Goal: Task Accomplishment & Management: Complete application form

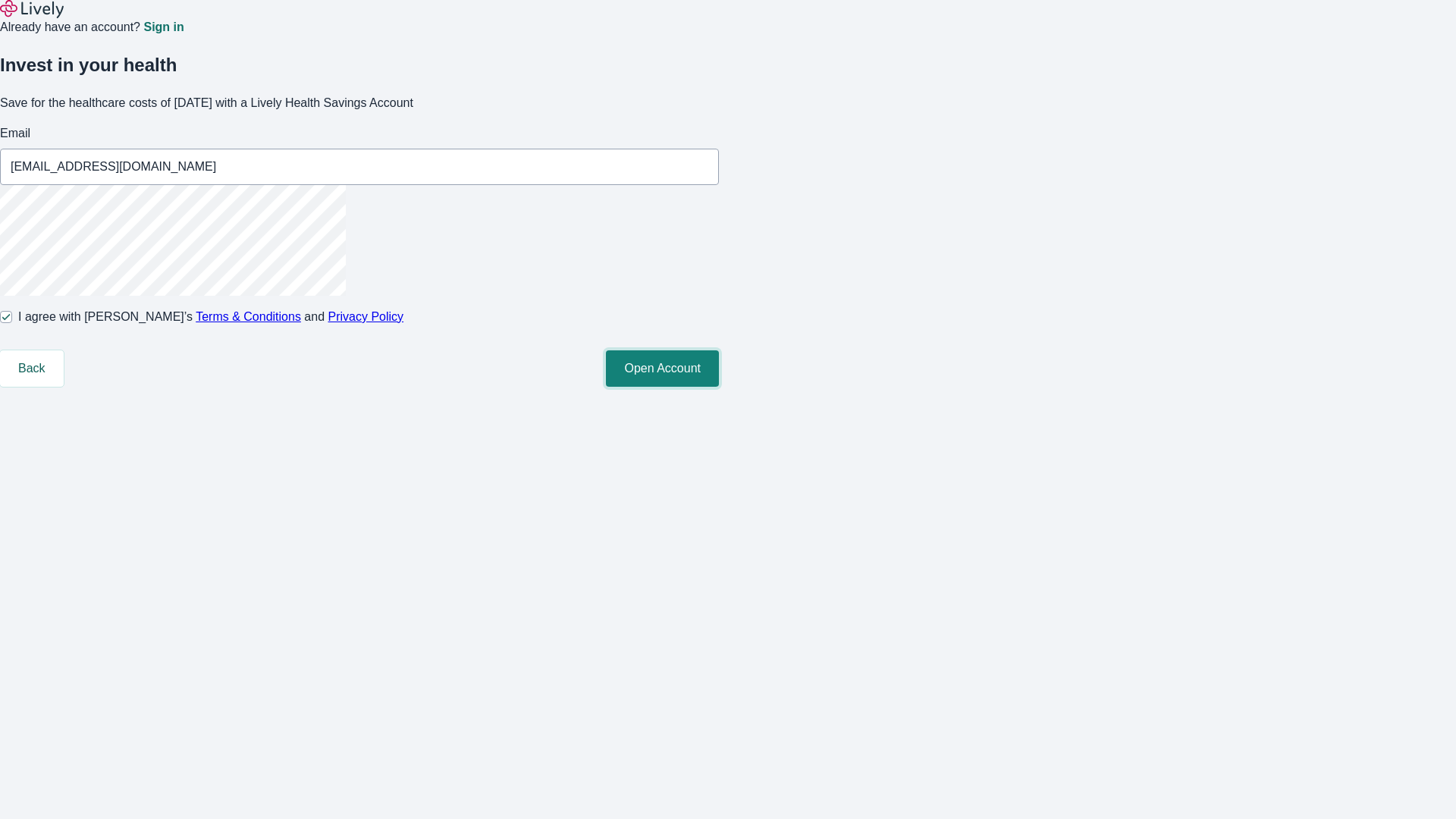
click at [719, 387] on button "Open Account" at bounding box center [662, 369] width 113 height 37
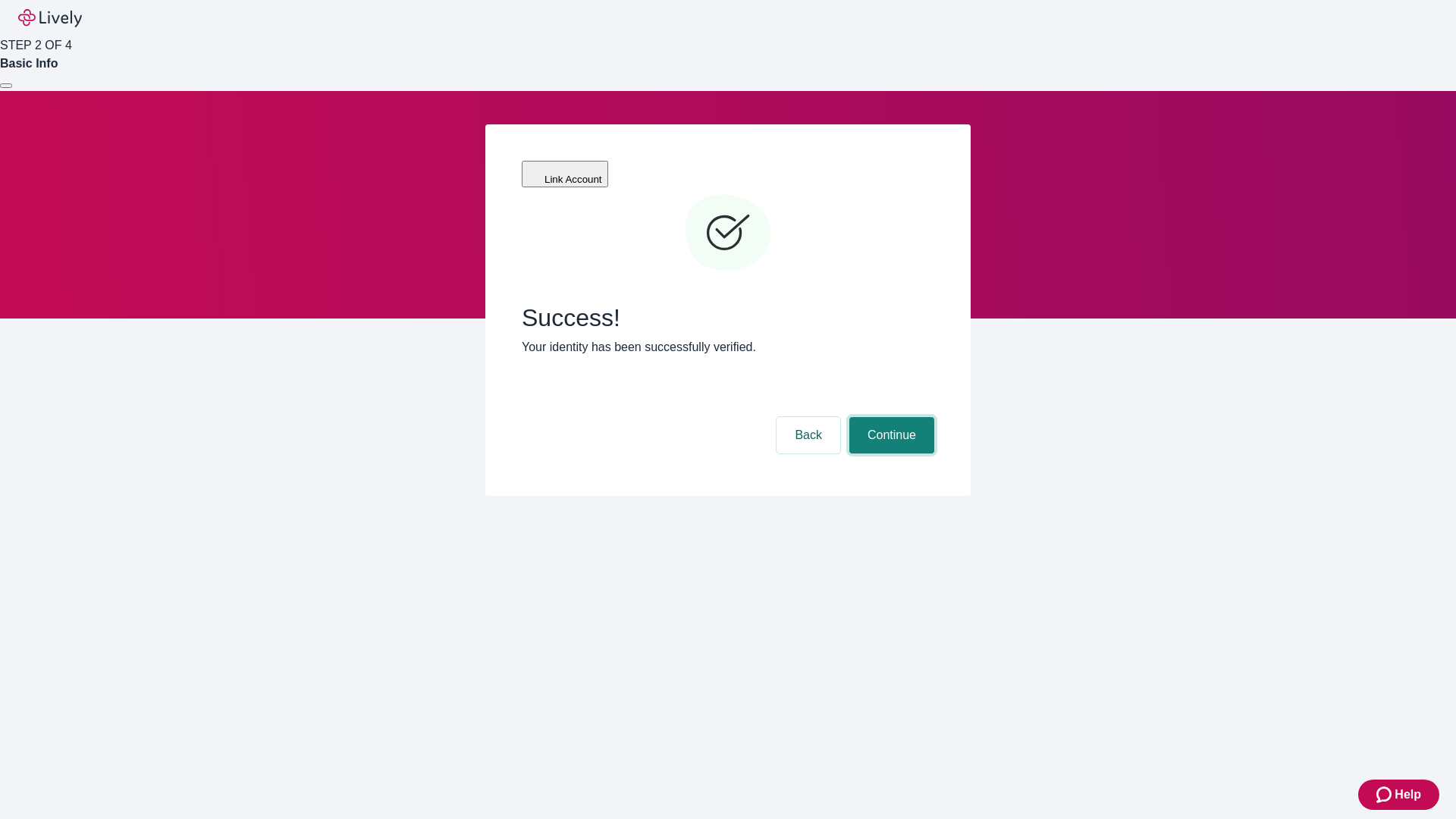
click at [889, 417] on button "Continue" at bounding box center [891, 435] width 85 height 37
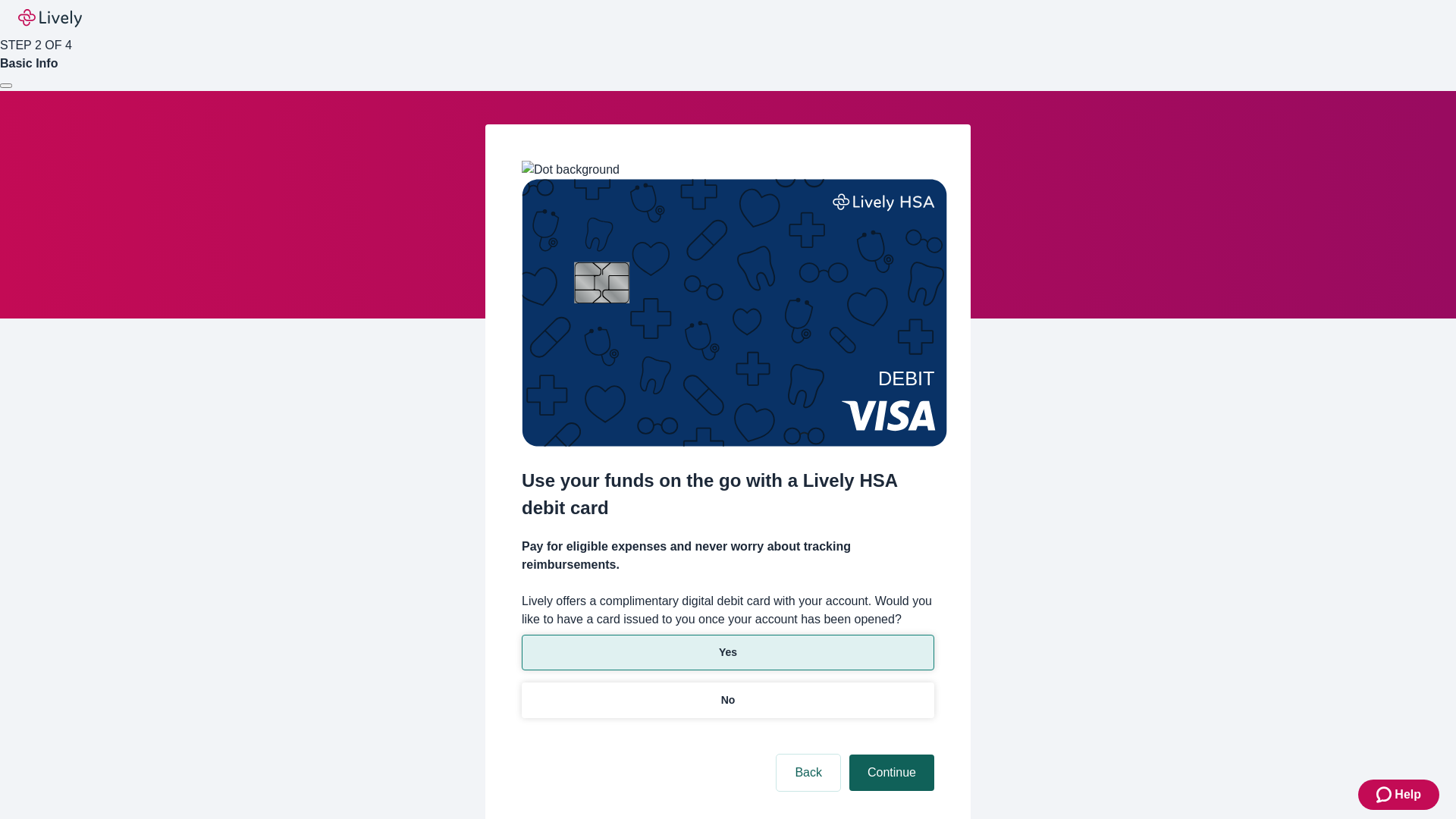
click at [727, 644] on p "Yes" at bounding box center [728, 652] width 18 height 16
click at [889, 755] on button "Continue" at bounding box center [891, 773] width 85 height 37
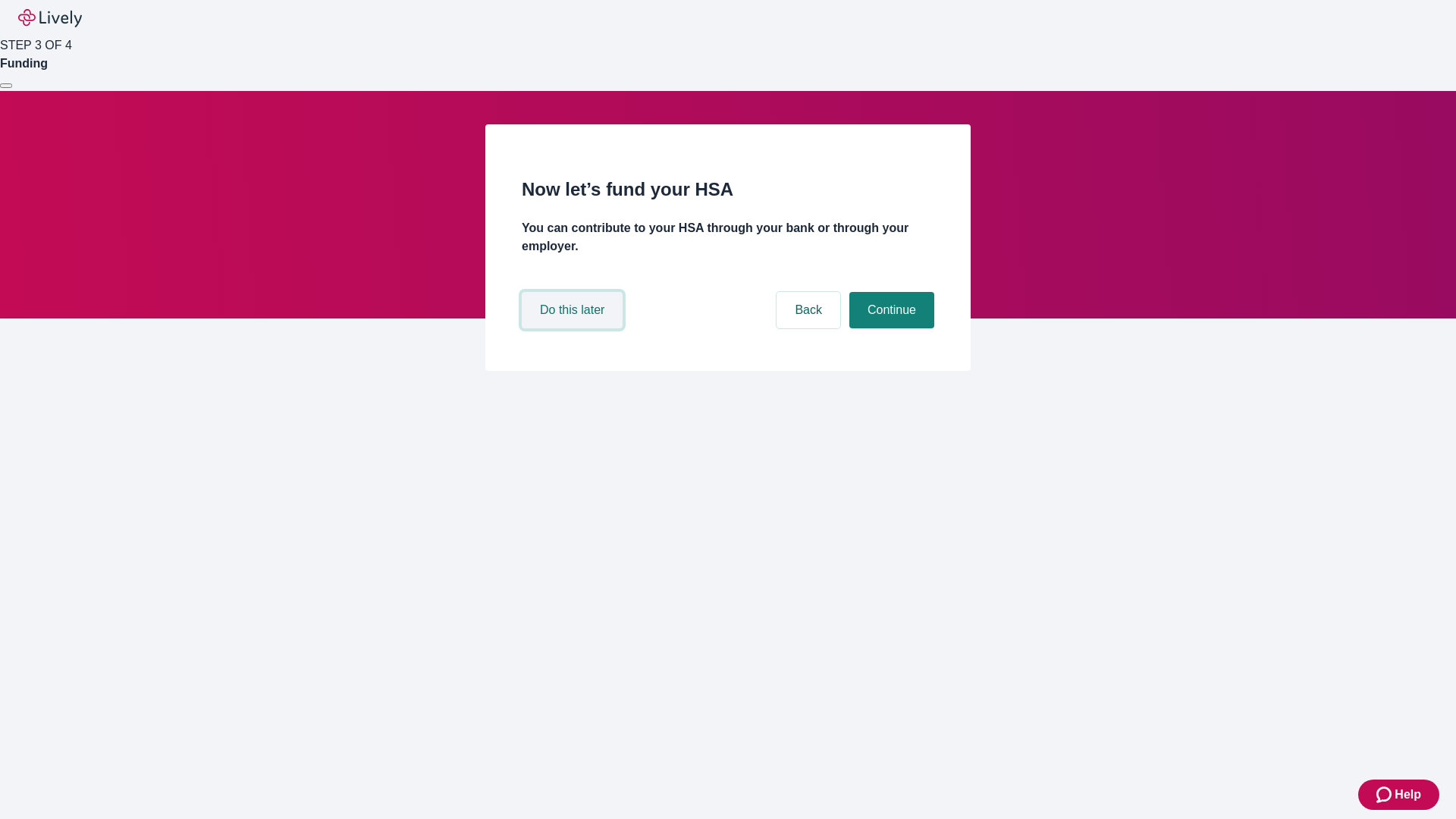
click at [574, 328] on button "Do this later" at bounding box center [572, 310] width 101 height 37
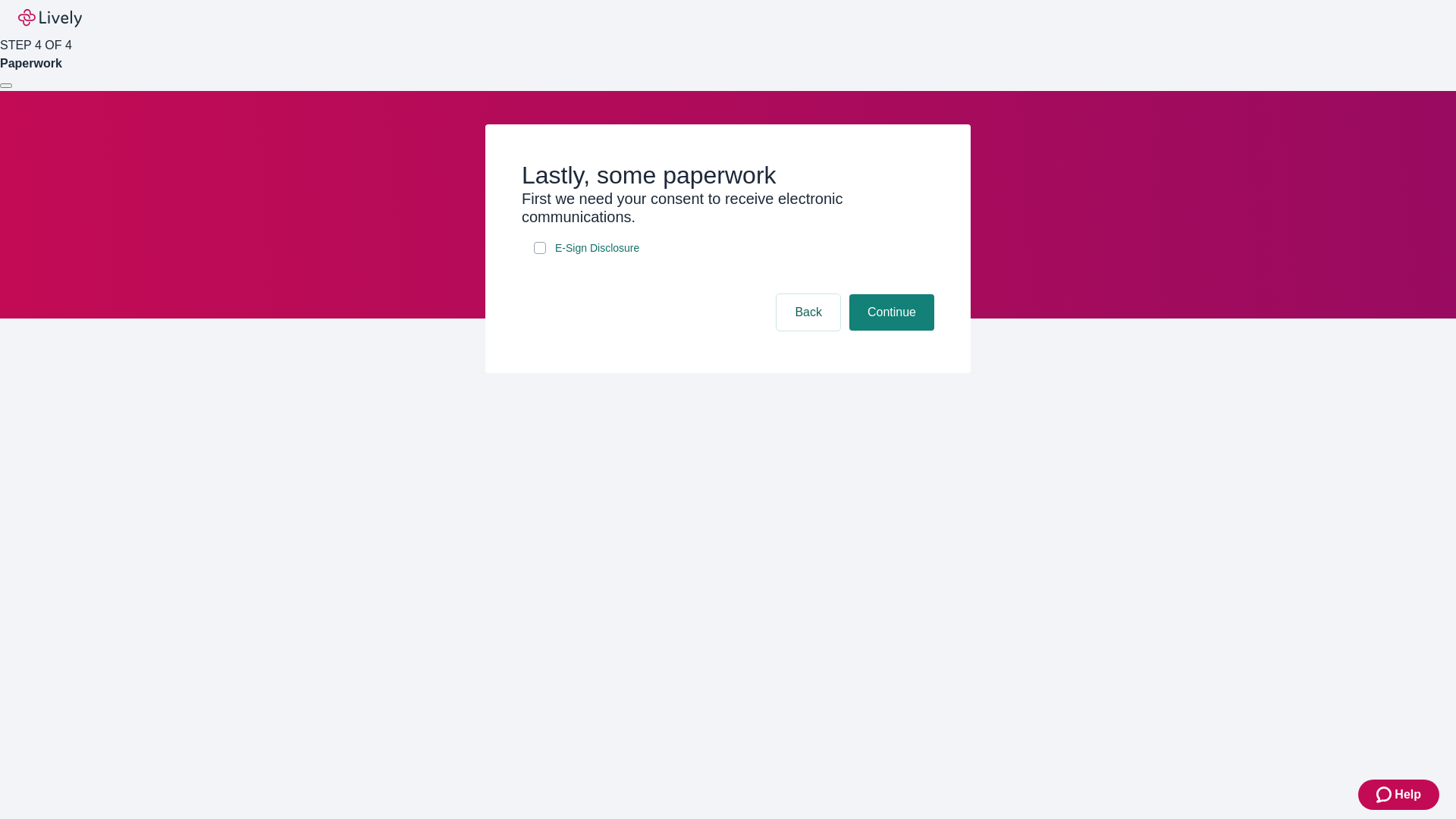
click at [540, 254] on input "E-Sign Disclosure" at bounding box center [540, 248] width 12 height 12
checkbox input "true"
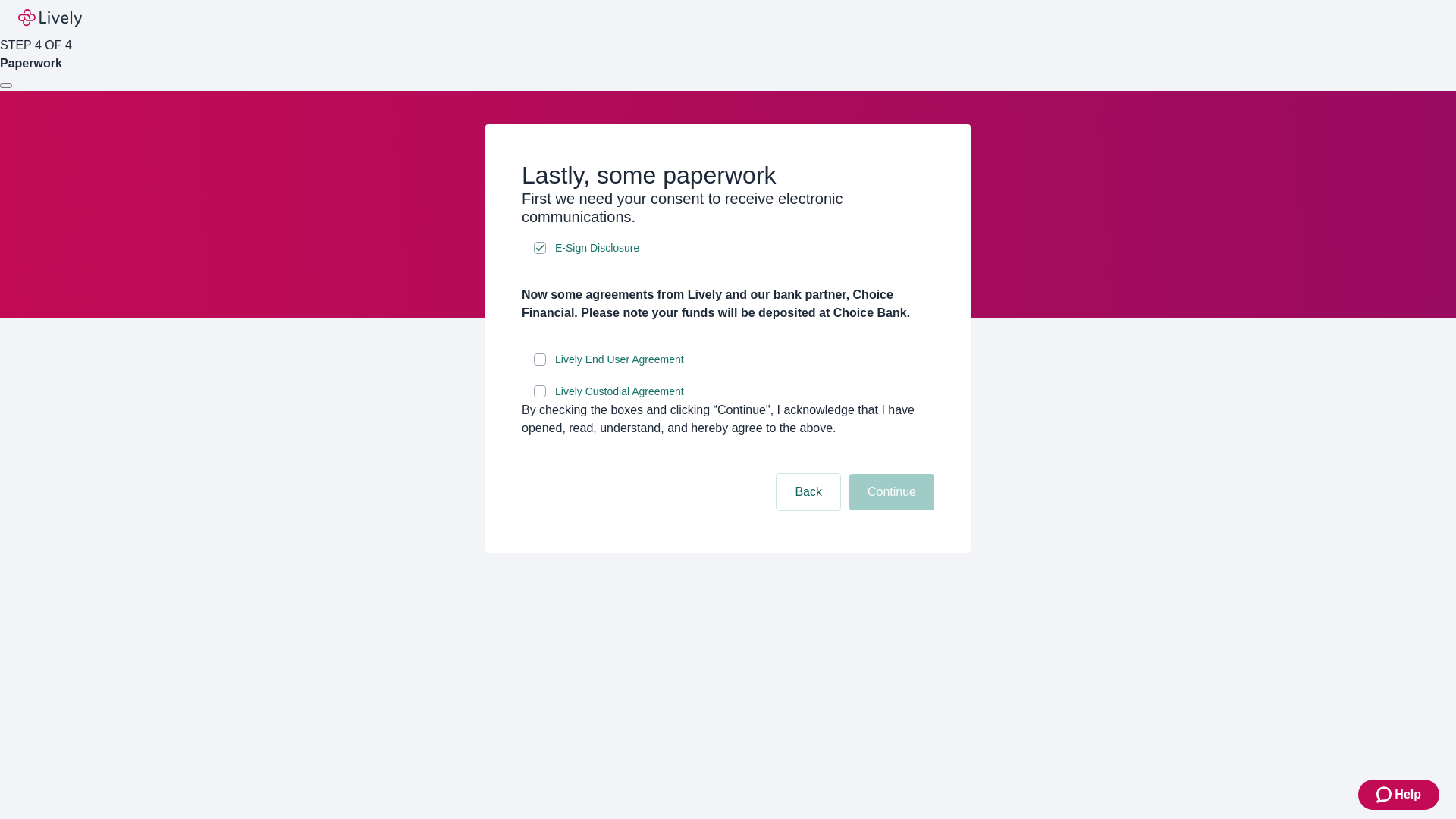
click at [540, 366] on input "Lively End User Agreement" at bounding box center [540, 360] width 12 height 12
checkbox input "true"
click at [540, 398] on input "Lively Custodial Agreement" at bounding box center [540, 392] width 12 height 12
checkbox input "true"
click at [889, 511] on button "Continue" at bounding box center [891, 492] width 85 height 37
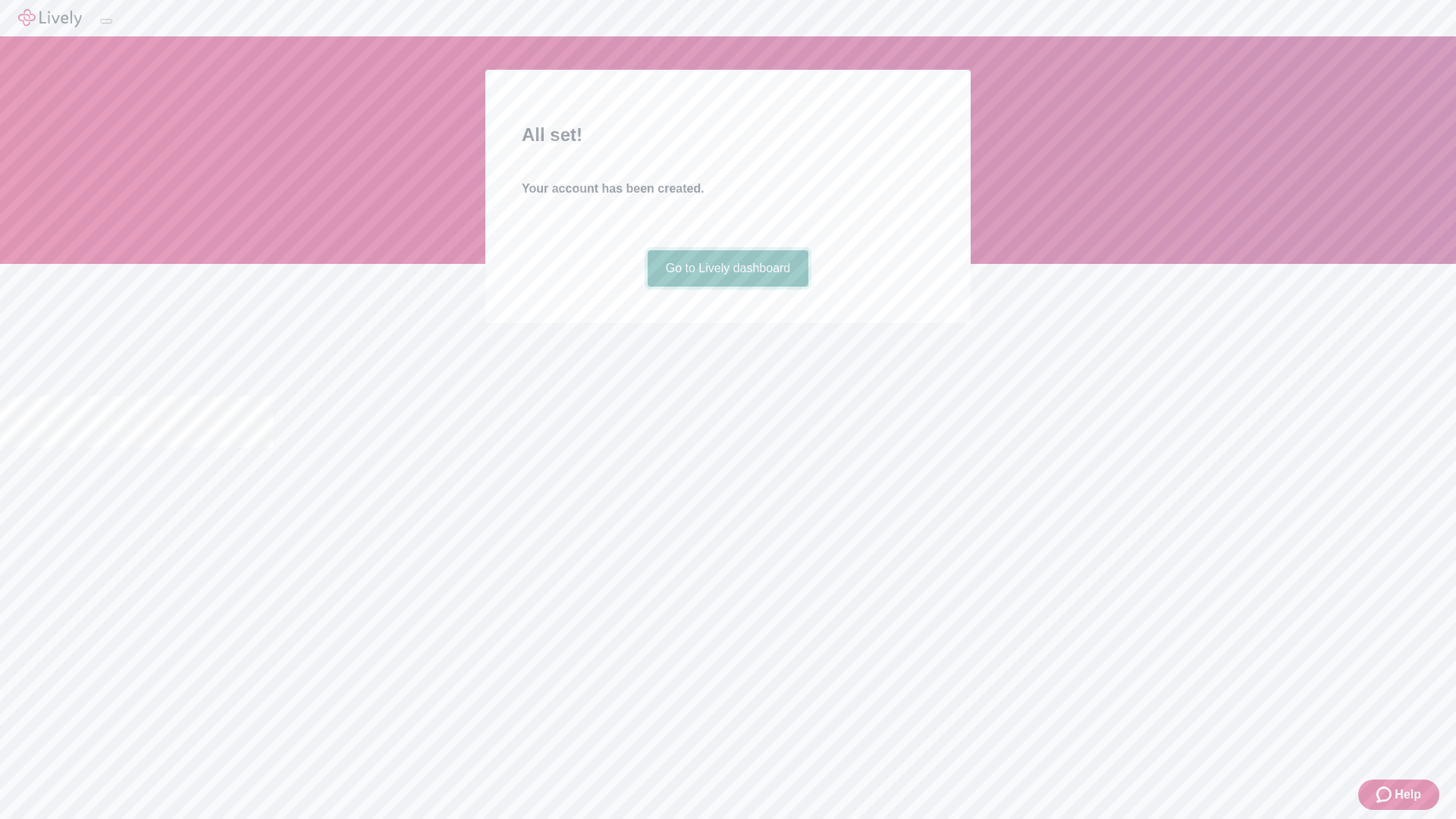
click at [727, 287] on link "Go to Lively dashboard" at bounding box center [728, 269] width 162 height 37
